Goal: Information Seeking & Learning: Find specific fact

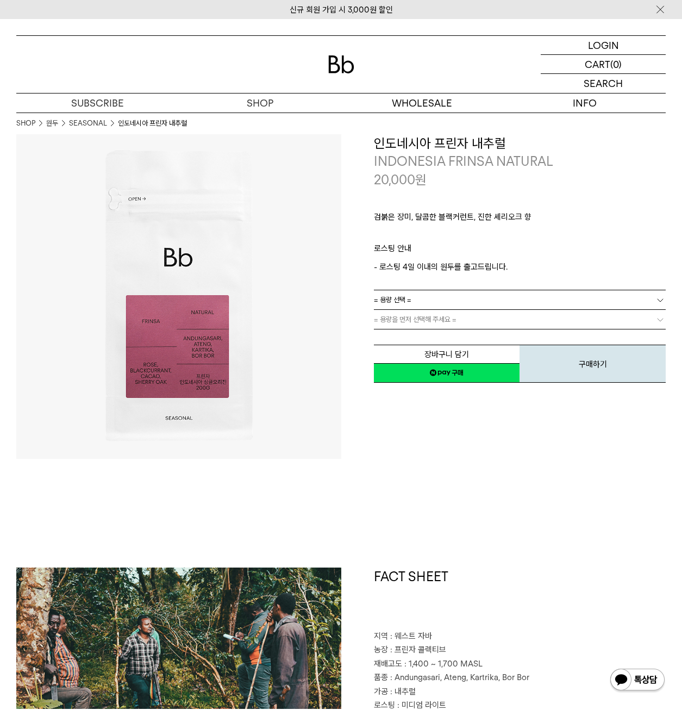
click at [485, 430] on div "**********" at bounding box center [504, 296] width 325 height 325
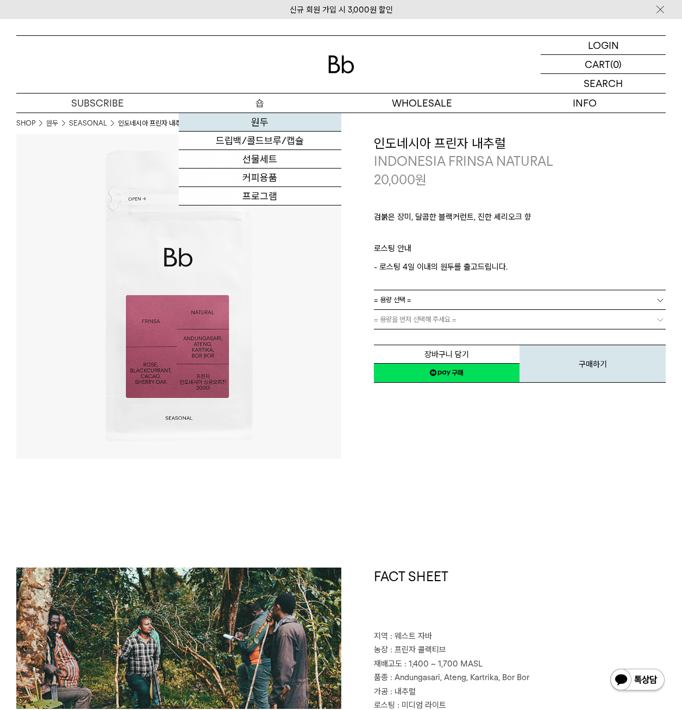
click at [262, 124] on link "원두" at bounding box center [260, 122] width 163 height 18
click at [270, 122] on link "원두" at bounding box center [260, 122] width 163 height 18
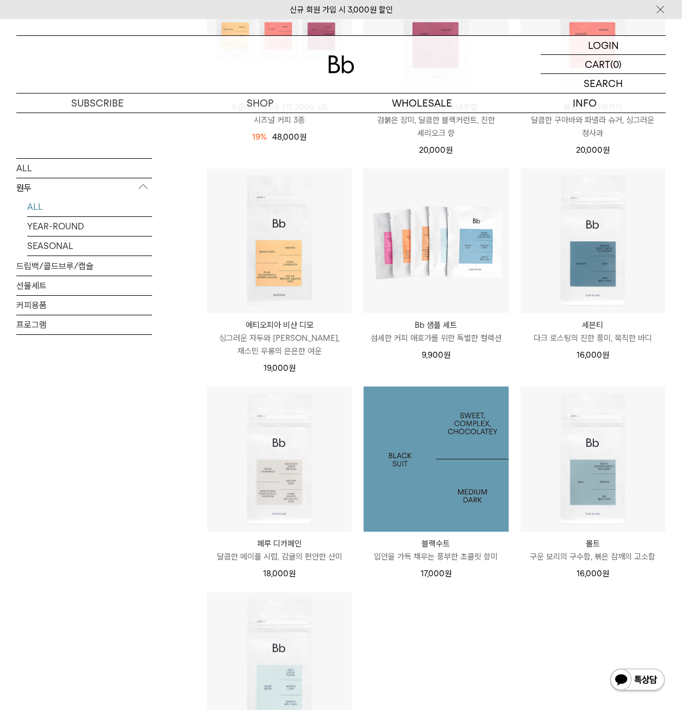
scroll to position [489, 0]
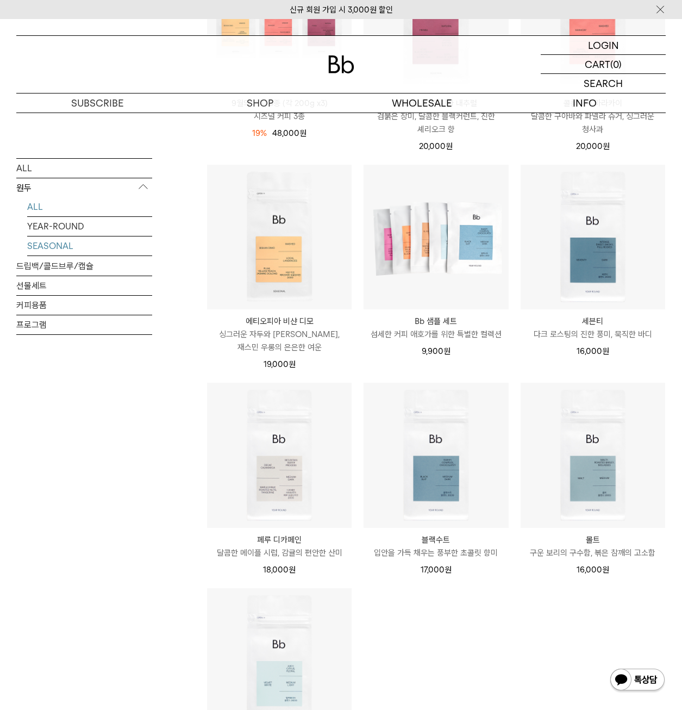
click at [77, 245] on link "SEASONAL" at bounding box center [89, 245] width 125 height 19
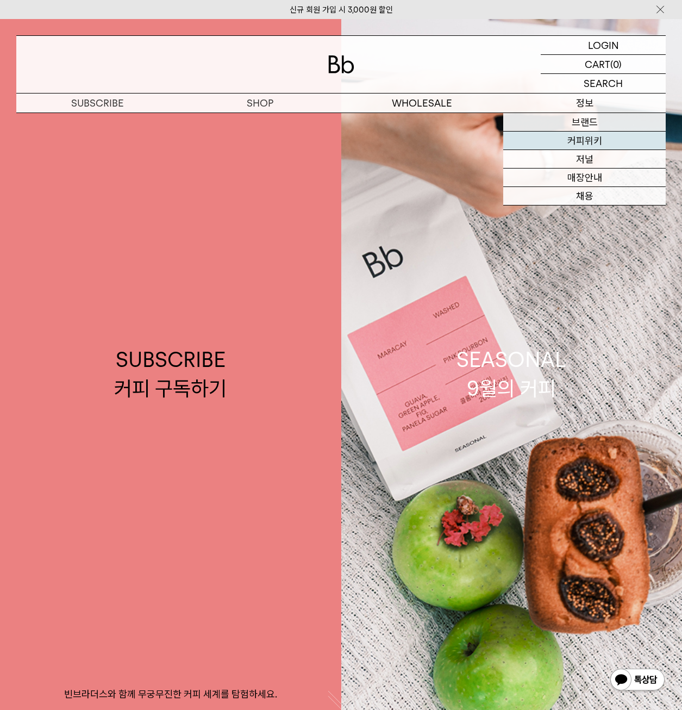
click at [586, 141] on link "커피위키" at bounding box center [585, 141] width 163 height 18
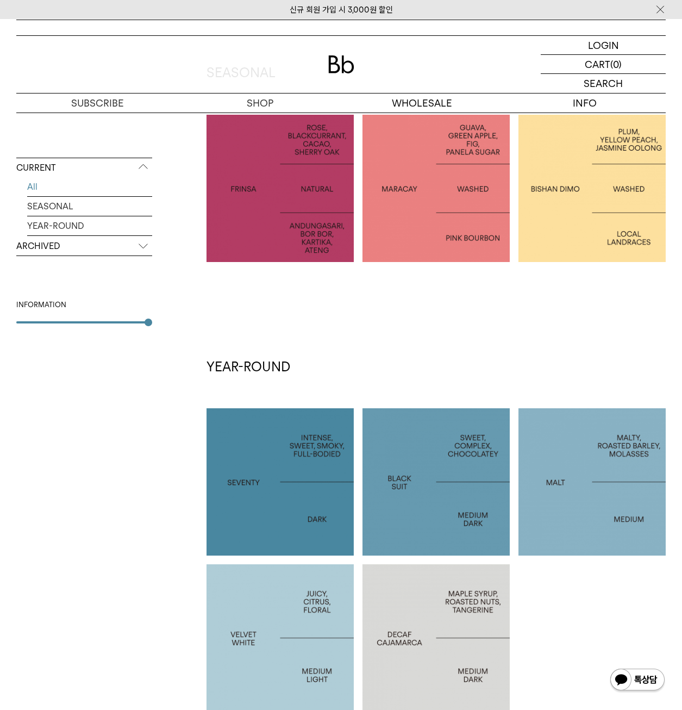
scroll to position [60, 0]
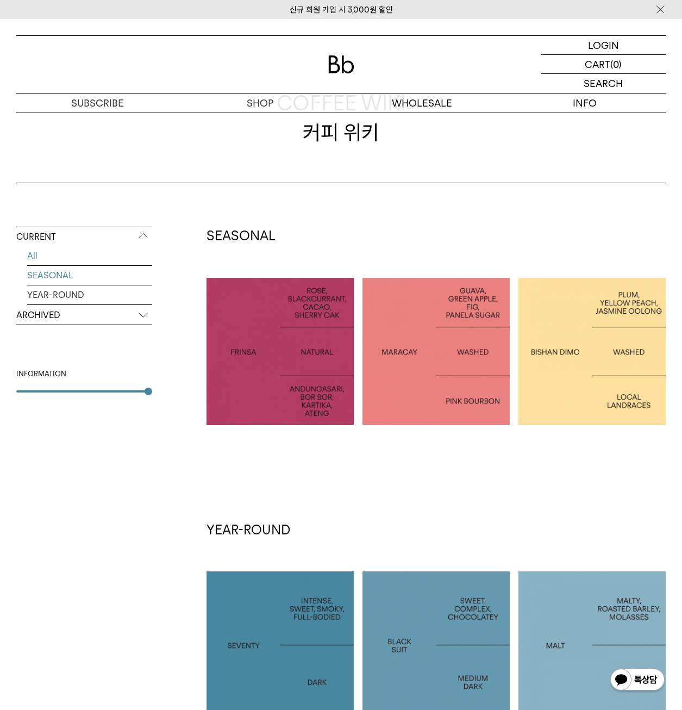
click at [58, 277] on link "SEASONAL" at bounding box center [89, 275] width 125 height 19
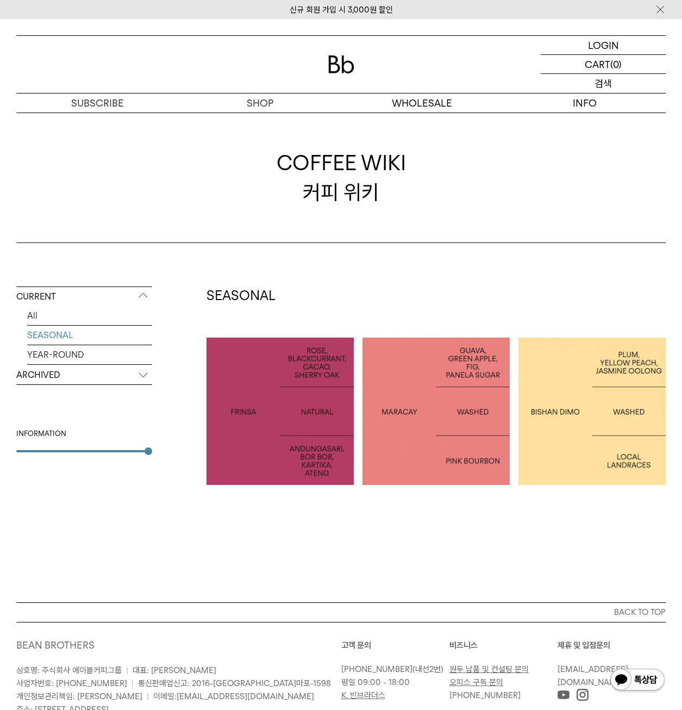
click at [624, 88] on div "SEARCH 검색" at bounding box center [603, 83] width 125 height 19
click at [590, 88] on input "text" at bounding box center [603, 83] width 125 height 19
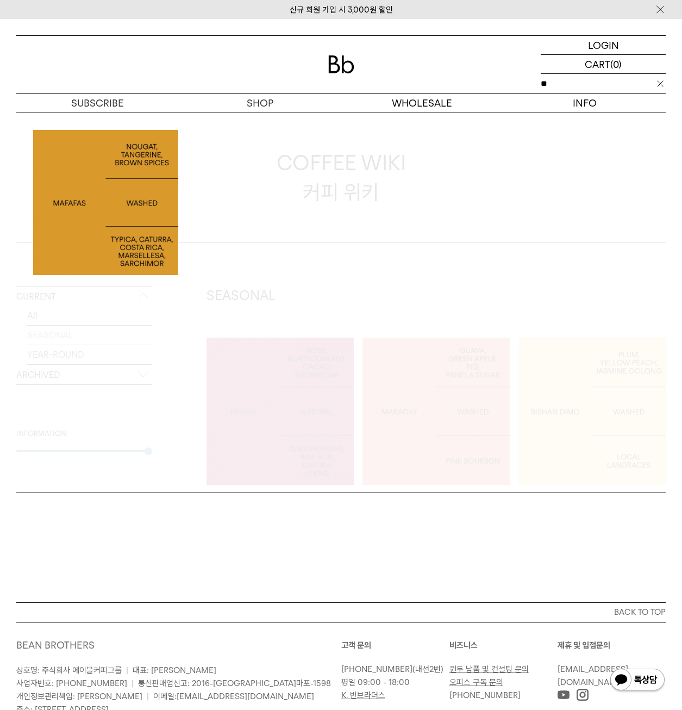
type input "*"
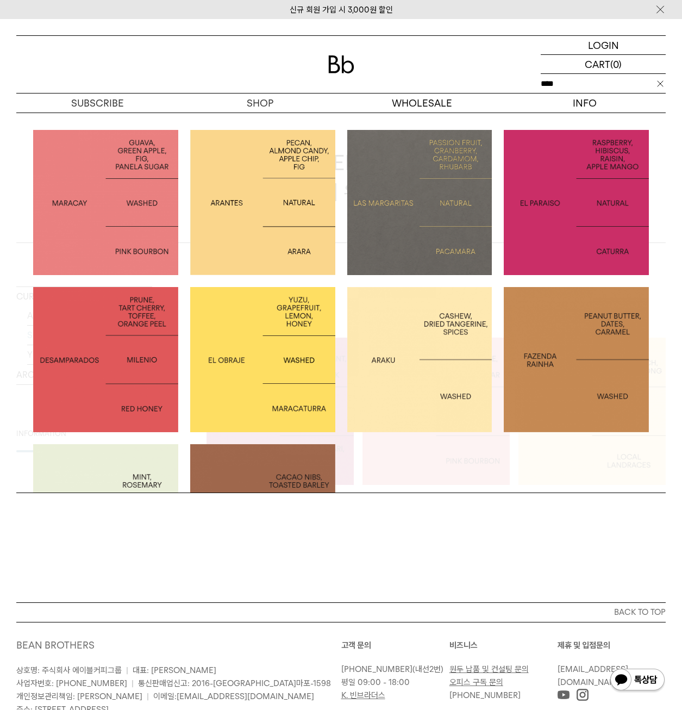
type input "****"
click at [291, 200] on img at bounding box center [262, 202] width 145 height 145
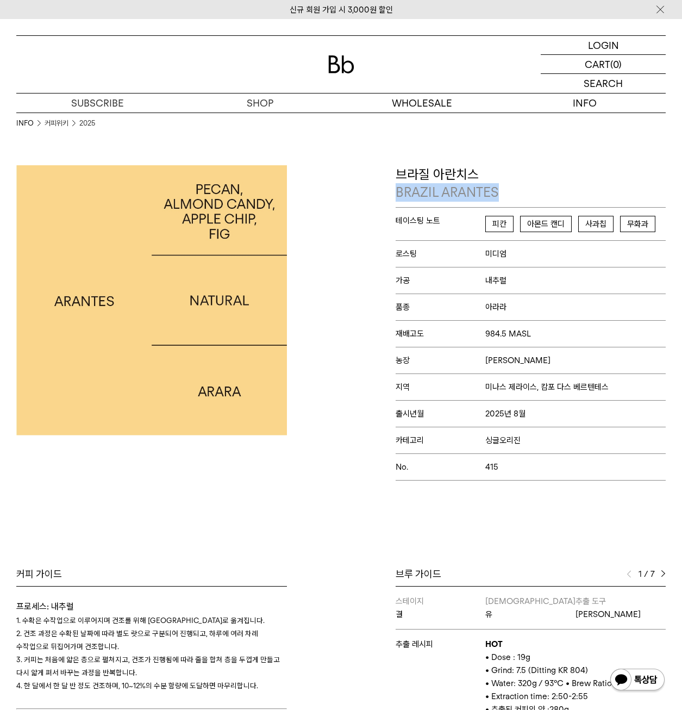
drag, startPoint x: 398, startPoint y: 196, endPoint x: 498, endPoint y: 192, distance: 100.1
click at [498, 192] on p "BRAZIL ARANTES" at bounding box center [531, 192] width 271 height 18
copy p "BRAZIL ARANTES"
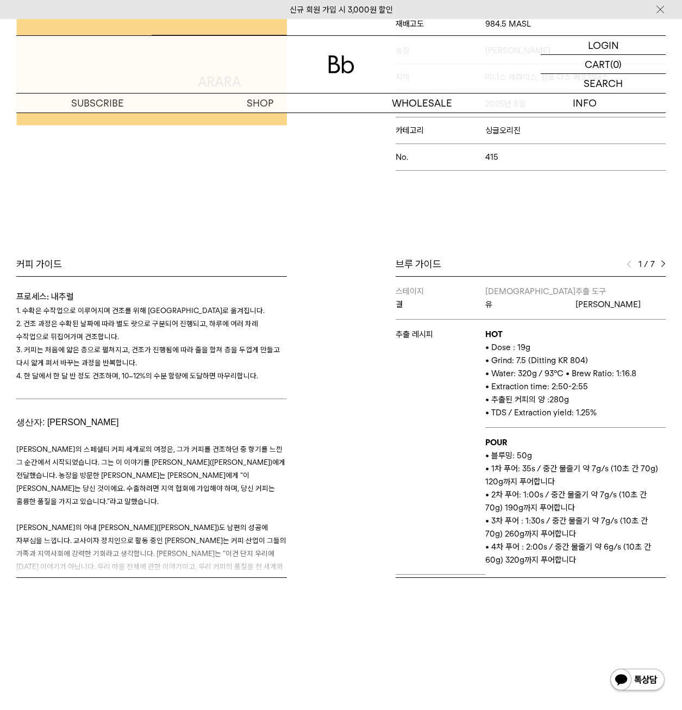
scroll to position [326, 0]
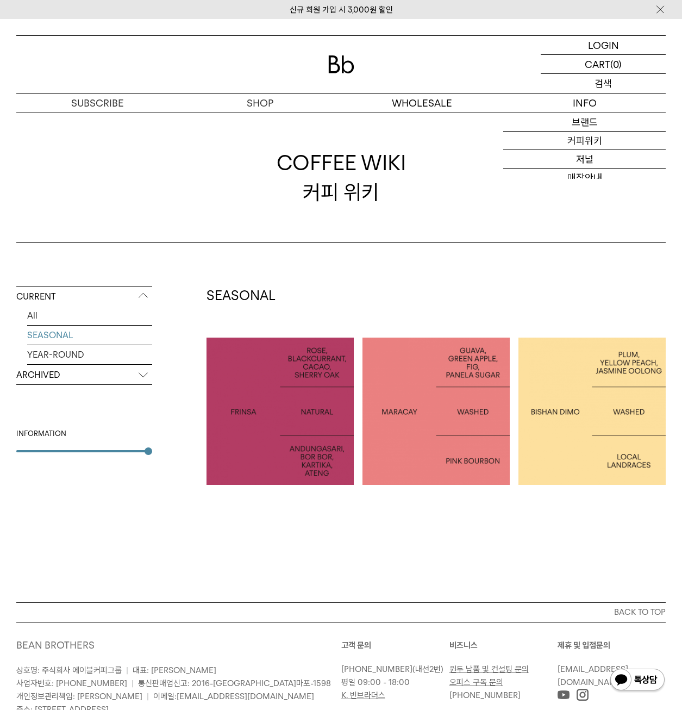
click at [598, 86] on p "검색" at bounding box center [603, 83] width 17 height 19
click at [599, 86] on input "text" at bounding box center [603, 83] width 125 height 19
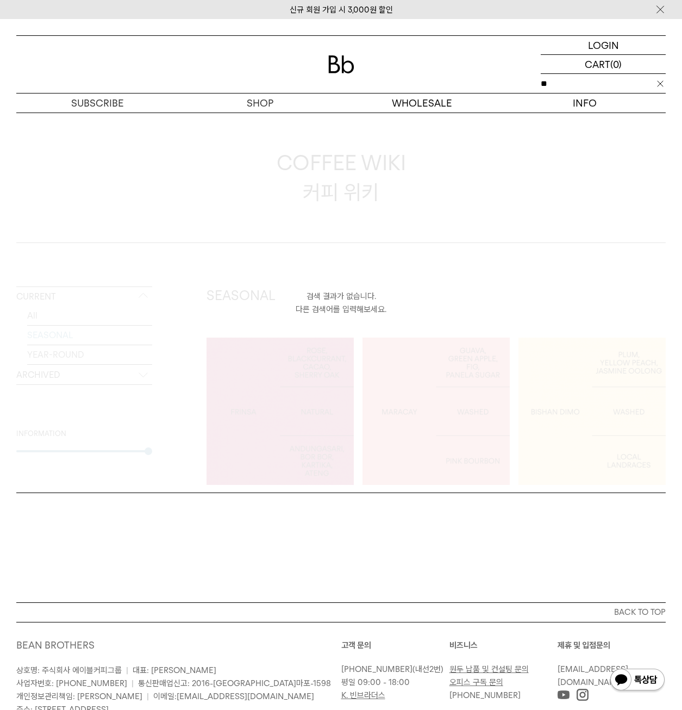
type input "*"
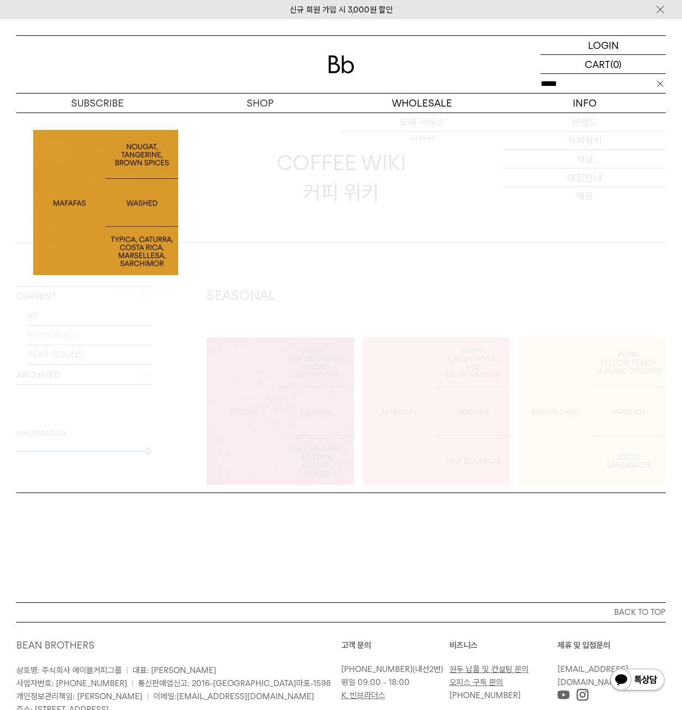
type input "*****"
click at [104, 182] on img at bounding box center [105, 202] width 145 height 145
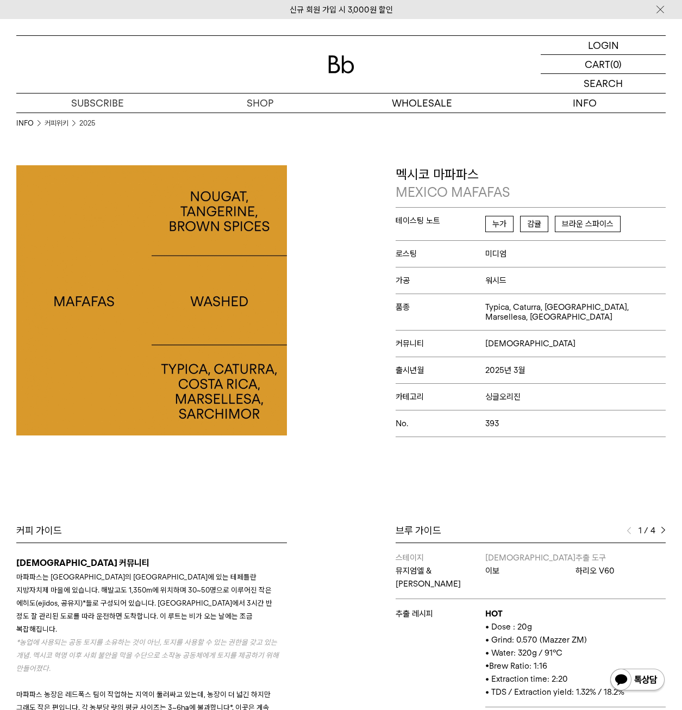
click at [406, 196] on p "MEXICO MAFAFAS" at bounding box center [531, 192] width 271 height 18
drag, startPoint x: 399, startPoint y: 193, endPoint x: 512, endPoint y: 191, distance: 112.6
click at [512, 191] on p "MEXICO MAFAFAS" at bounding box center [531, 192] width 271 height 18
copy p "MEXICO MAFAFAS"
